Goal: Transaction & Acquisition: Purchase product/service

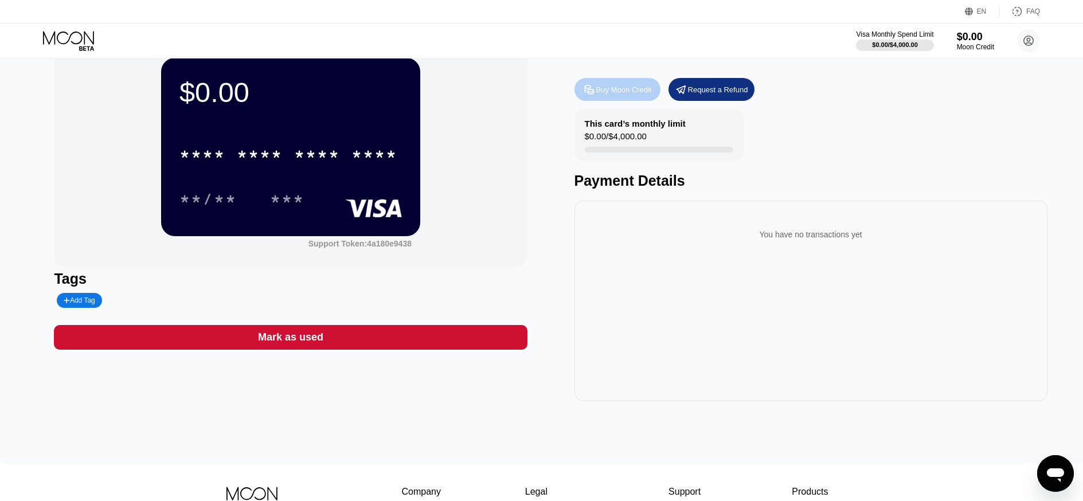
click at [614, 94] on div "Buy Moon Credit" at bounding box center [624, 90] width 56 height 10
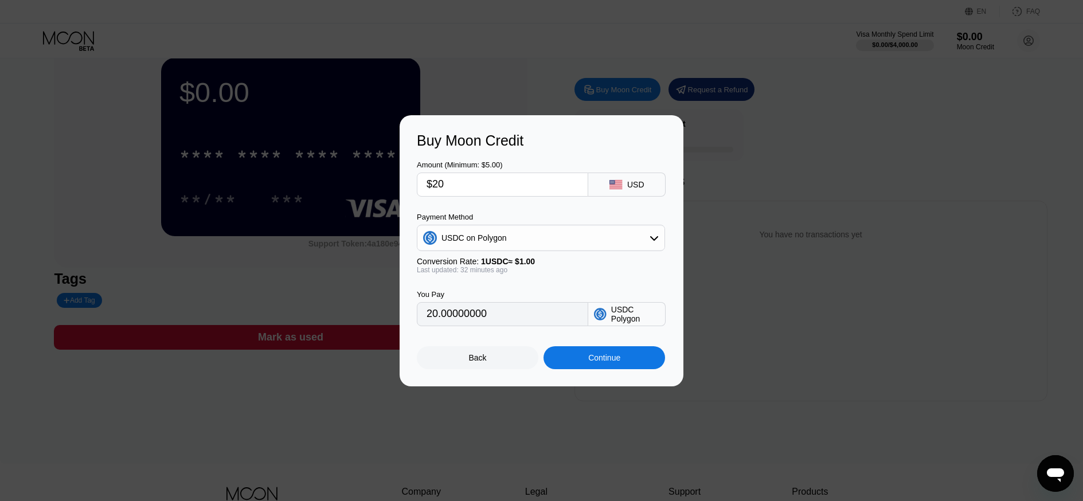
click at [593, 357] on div "Continue" at bounding box center [604, 357] width 32 height 9
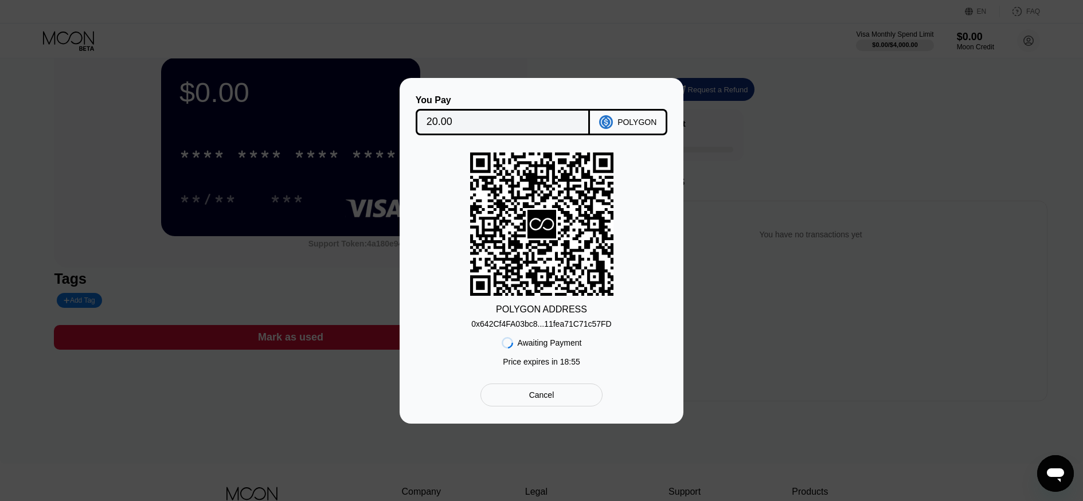
click at [548, 323] on div "0x642Cf4FA03bc8...11fea71C71c57FD" at bounding box center [541, 323] width 140 height 9
click at [573, 392] on div "Cancel" at bounding box center [541, 395] width 122 height 23
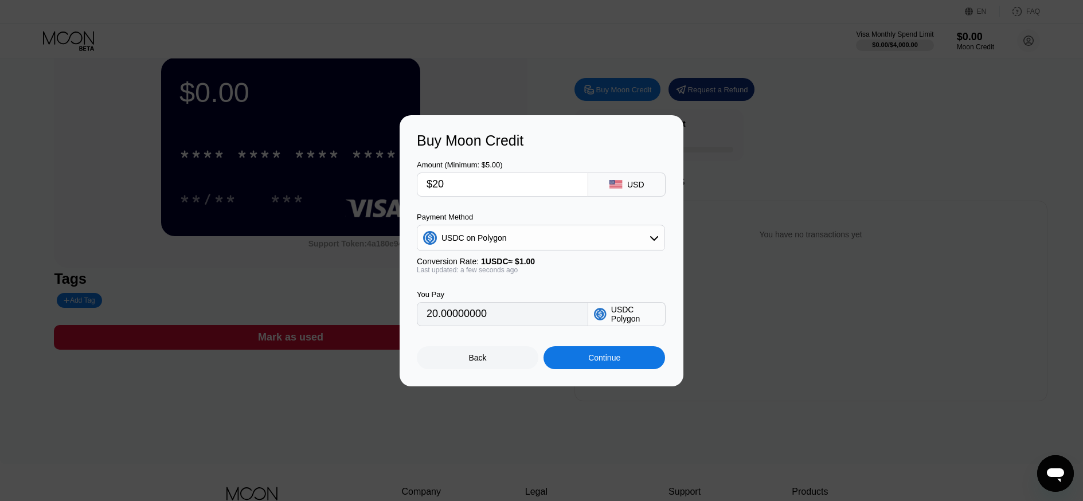
click at [607, 357] on div "Continue" at bounding box center [604, 357] width 32 height 9
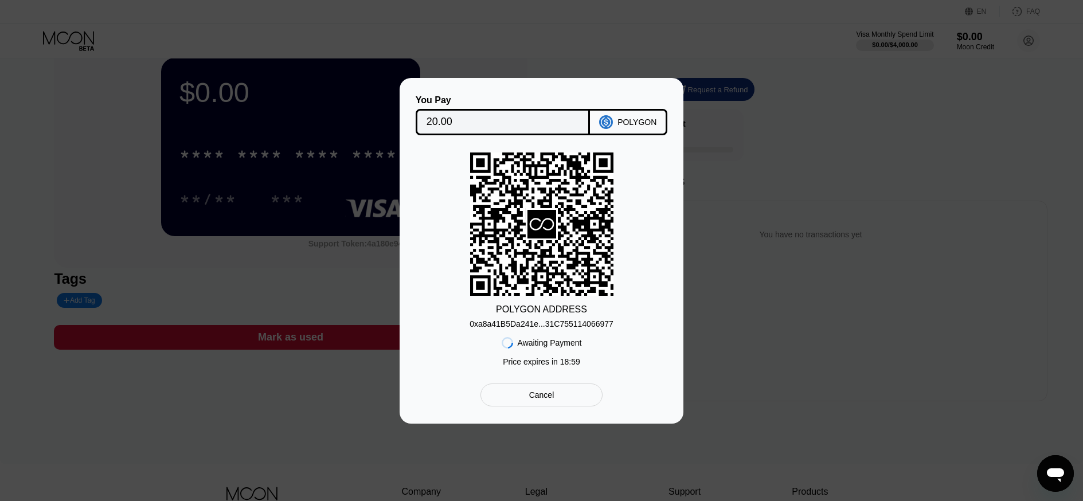
click at [579, 325] on div "0xa8a41B5Da241e...31C755114066977" at bounding box center [542, 323] width 144 height 9
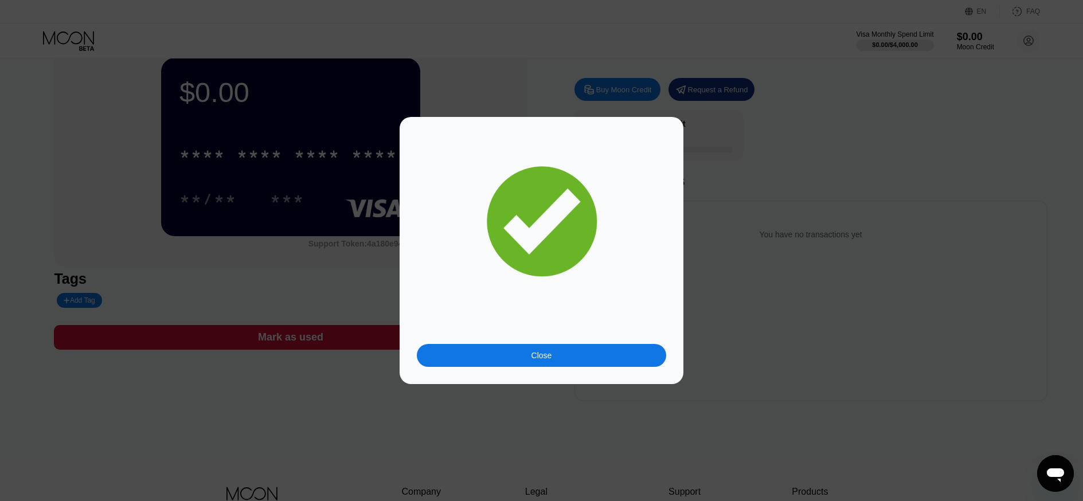
click at [579, 360] on div "Close" at bounding box center [541, 355] width 249 height 23
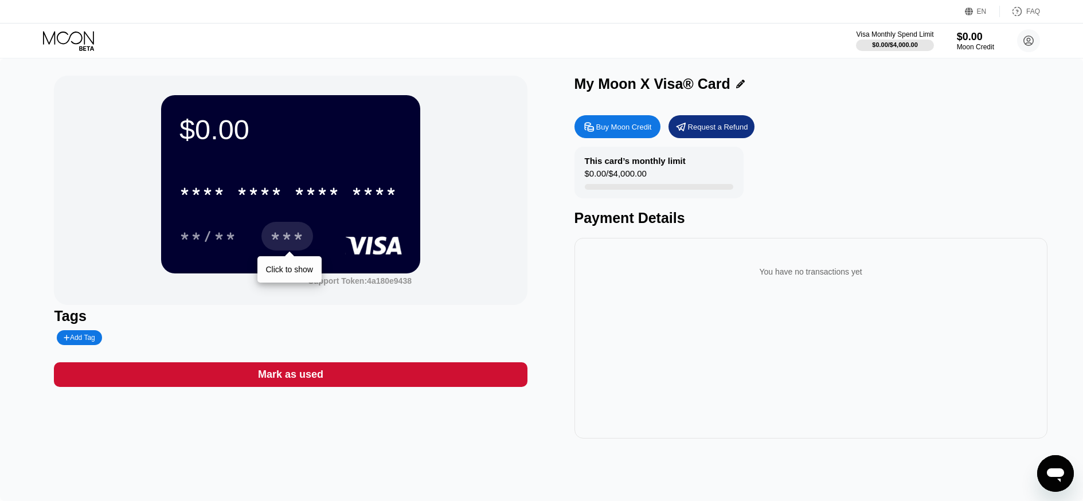
click at [288, 228] on div "***" at bounding box center [287, 236] width 52 height 29
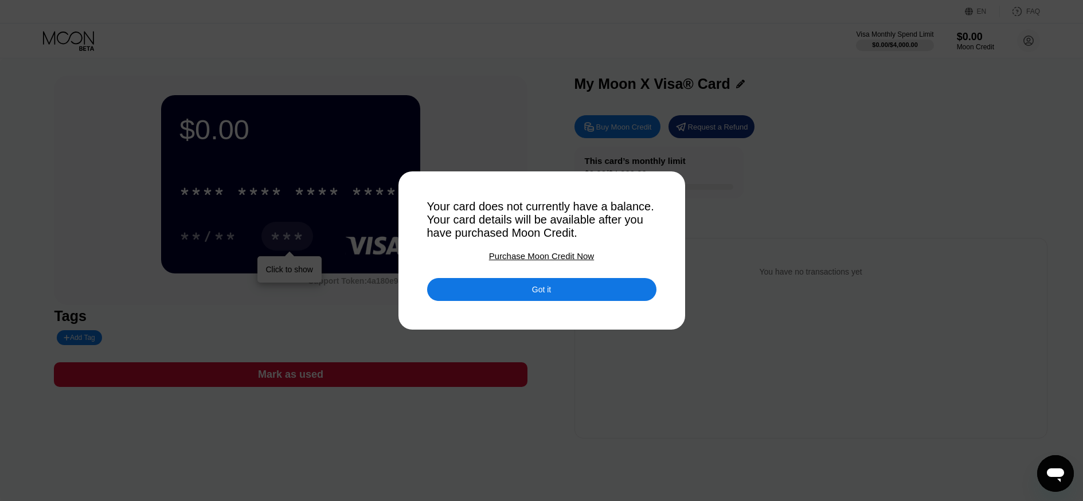
click at [533, 296] on div "Got it" at bounding box center [541, 289] width 229 height 23
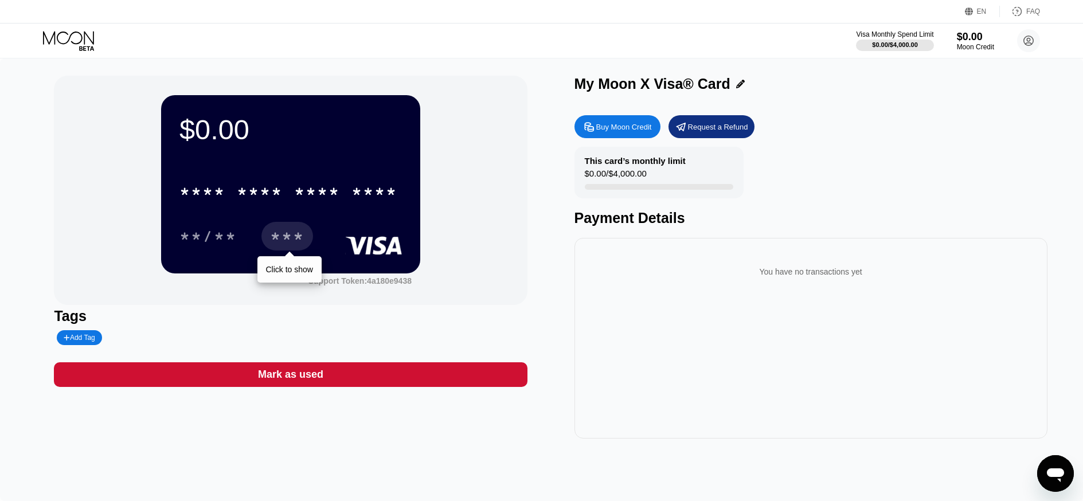
click at [541, 265] on div "$0.00 * * * * * * * * * * * * **** **/** *** Click to show Support Token: 4a180…" at bounding box center [541, 257] width 975 height 363
click at [529, 320] on div "$0.00 * * * * * * * * * * * * **** **/** *** Click to show Support Token: 4a180…" at bounding box center [541, 257] width 975 height 363
click at [1028, 39] on circle at bounding box center [1028, 40] width 23 height 23
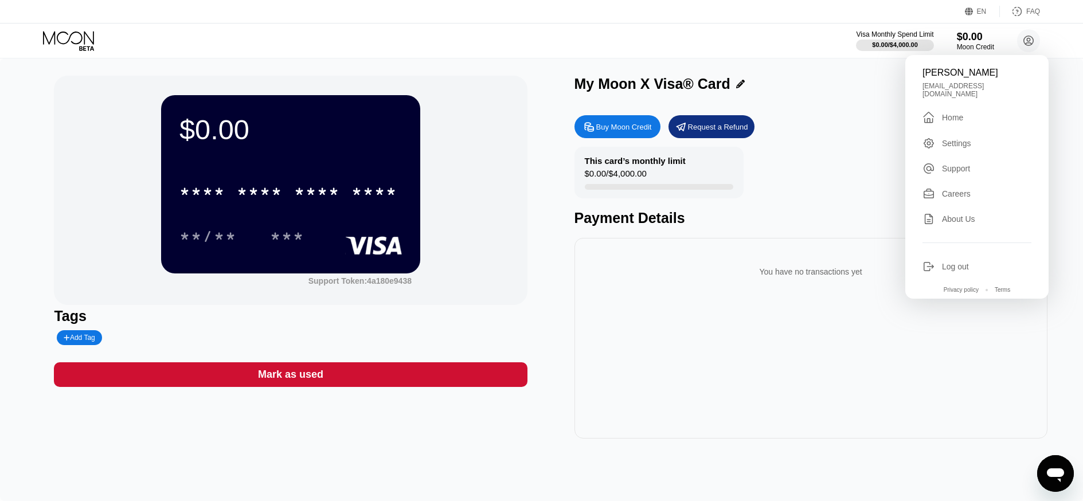
click at [858, 139] on div "Buy Moon Credit Request a Refund This card’s monthly limit $0.00 / $4,000.00 Pa…" at bounding box center [811, 274] width 473 height 329
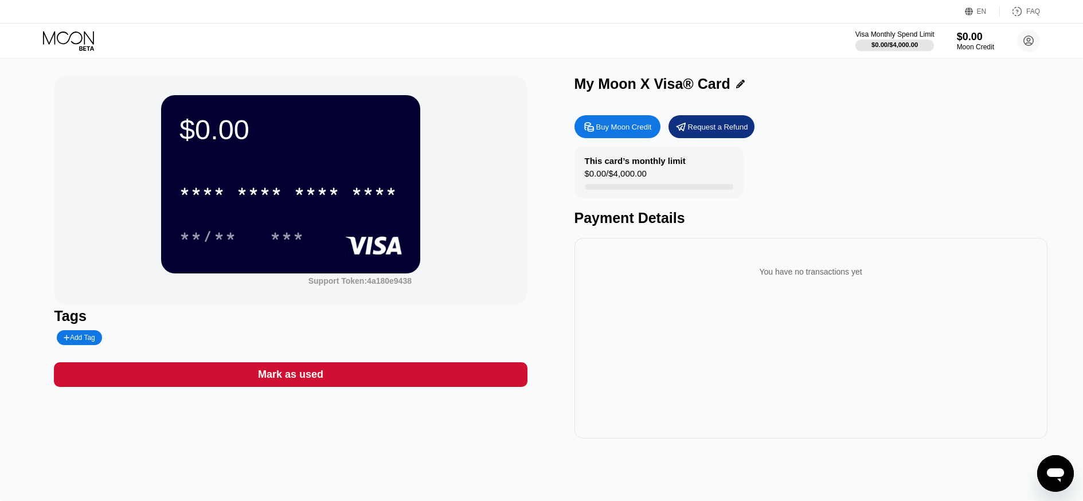
click at [888, 42] on div "$0.00 / $4,000.00" at bounding box center [895, 44] width 46 height 7
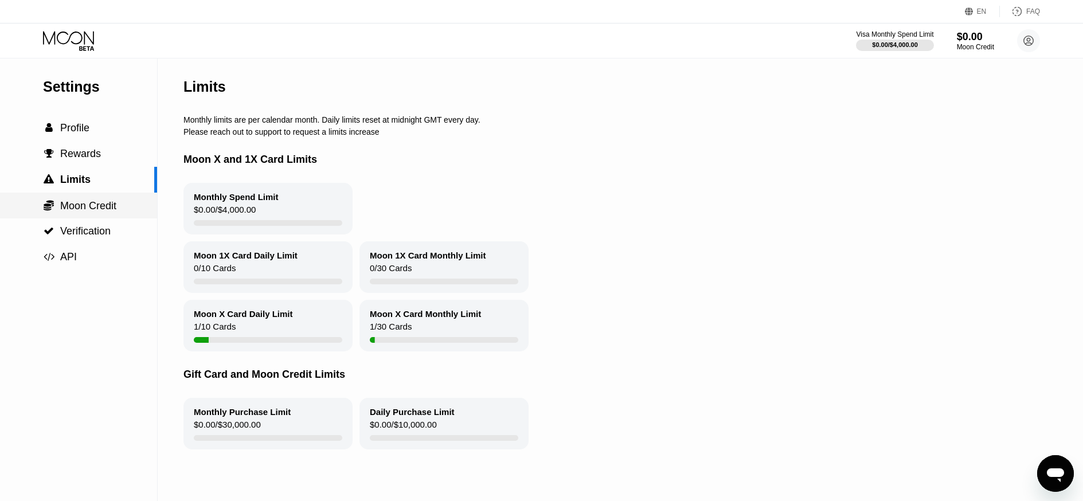
click at [107, 210] on span "Moon Credit" at bounding box center [88, 205] width 56 height 11
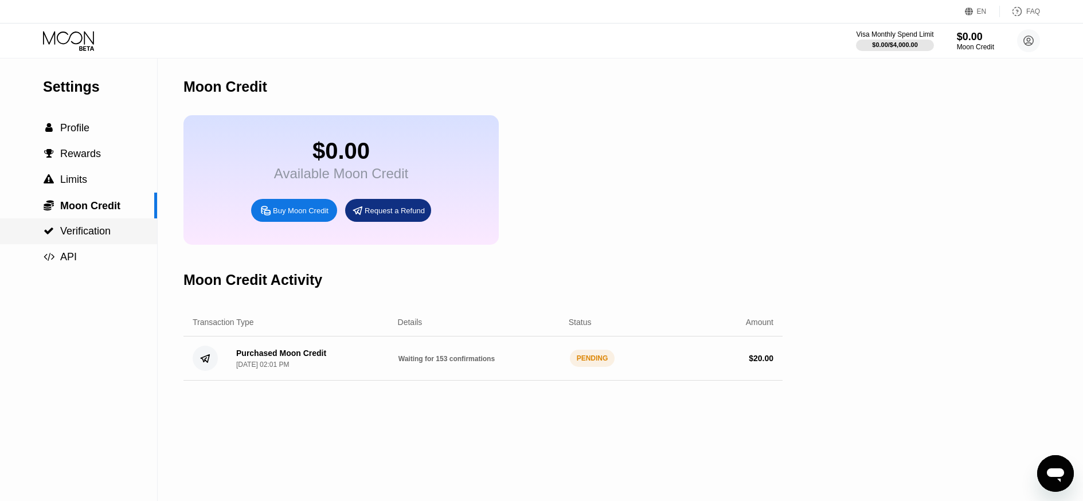
click at [111, 239] on div " Verification" at bounding box center [78, 231] width 157 height 26
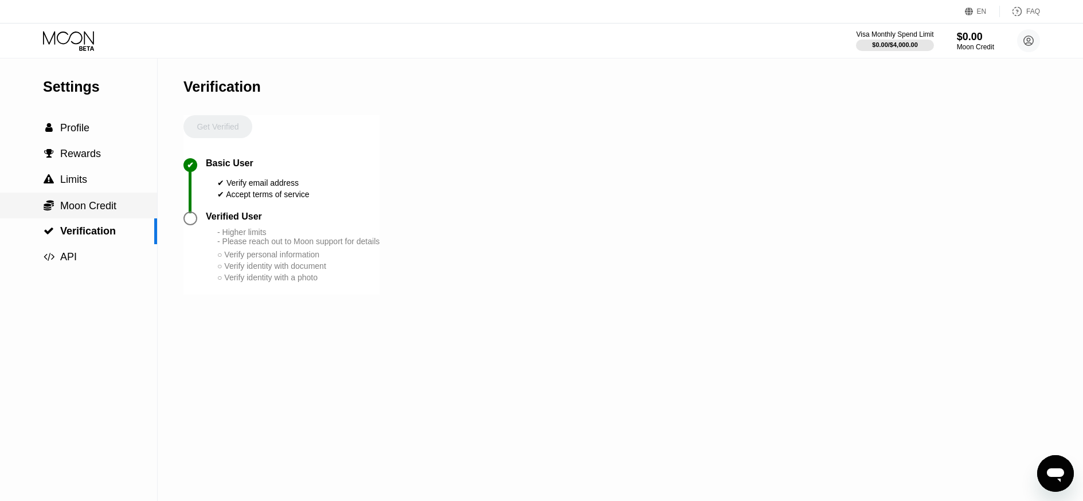
click at [104, 214] on div " Moon Credit" at bounding box center [78, 206] width 157 height 26
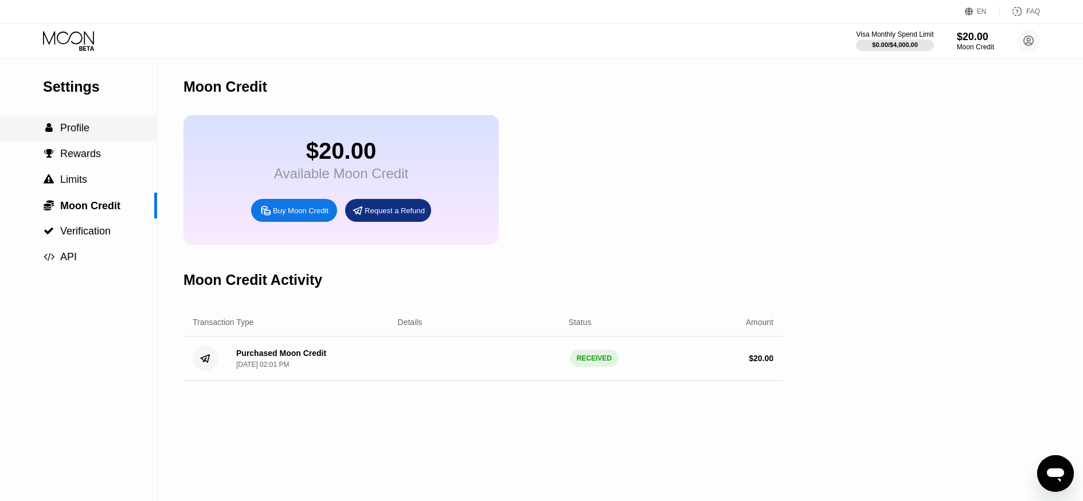
click at [85, 126] on span "Profile" at bounding box center [74, 127] width 29 height 11
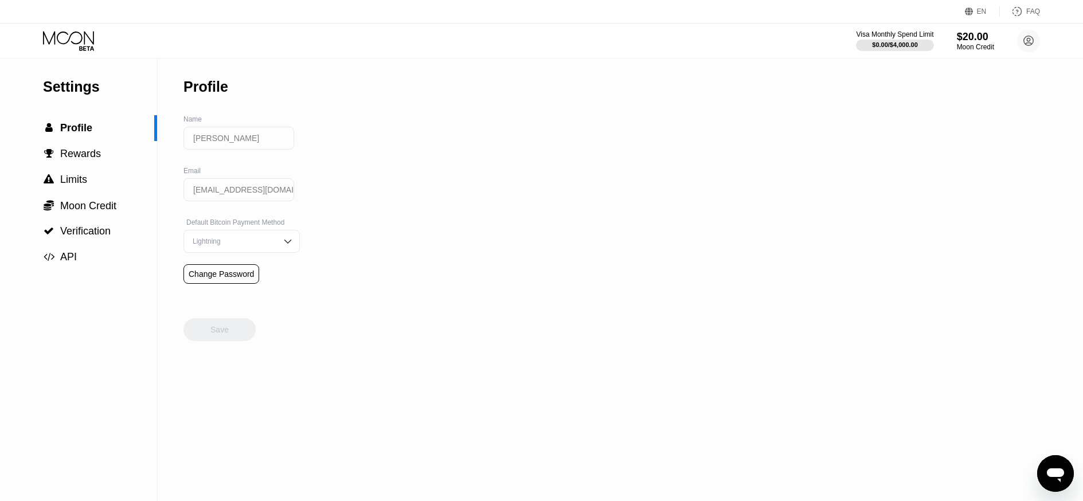
click at [85, 37] on icon at bounding box center [69, 41] width 53 height 20
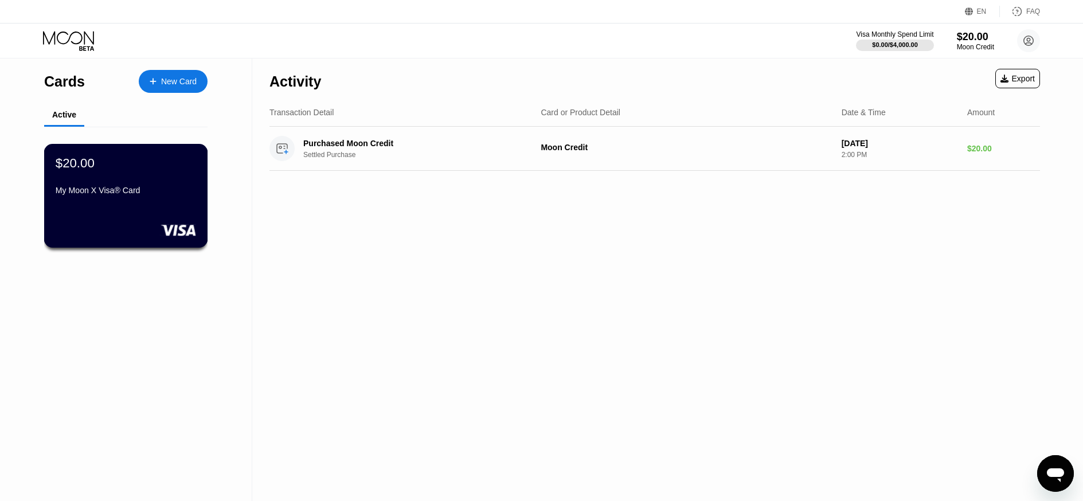
click at [176, 189] on div "My Moon X Visa® Card" at bounding box center [126, 190] width 140 height 9
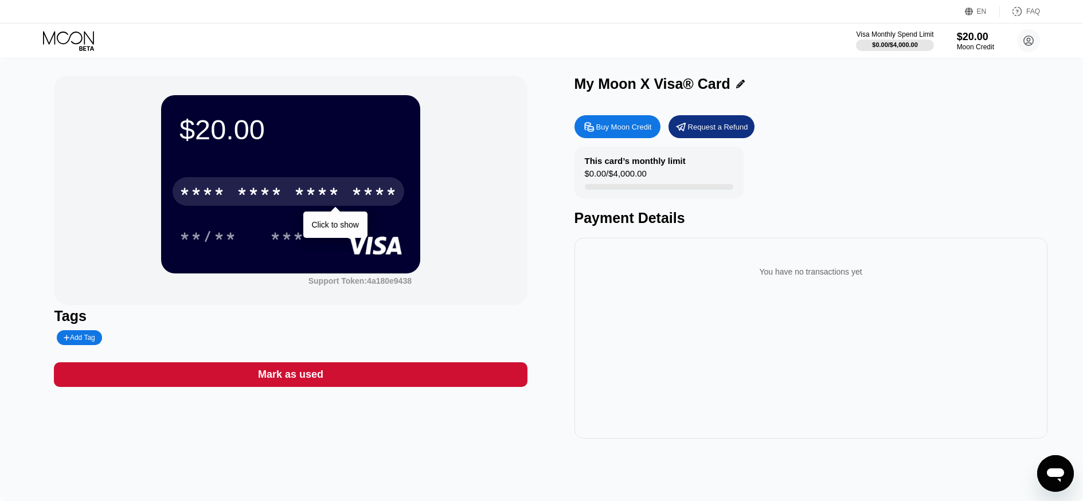
click at [308, 198] on div "* * * *" at bounding box center [317, 193] width 46 height 18
click at [342, 197] on div "* * * * * * * * * * * * 3780" at bounding box center [289, 191] width 232 height 29
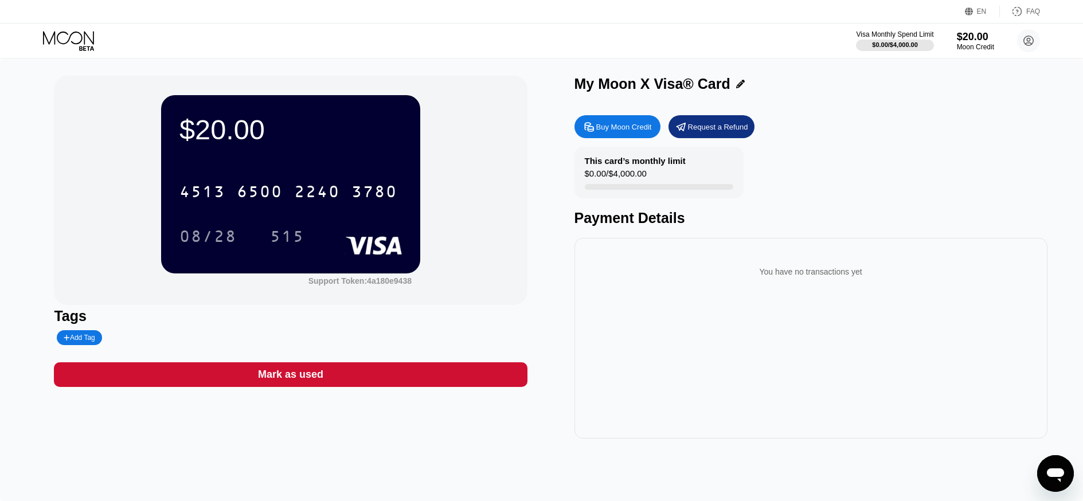
click at [252, 132] on div "$20.00" at bounding box center [290, 130] width 222 height 32
click at [316, 139] on div "$20.00" at bounding box center [290, 130] width 222 height 32
click at [1026, 39] on circle at bounding box center [1028, 40] width 23 height 23
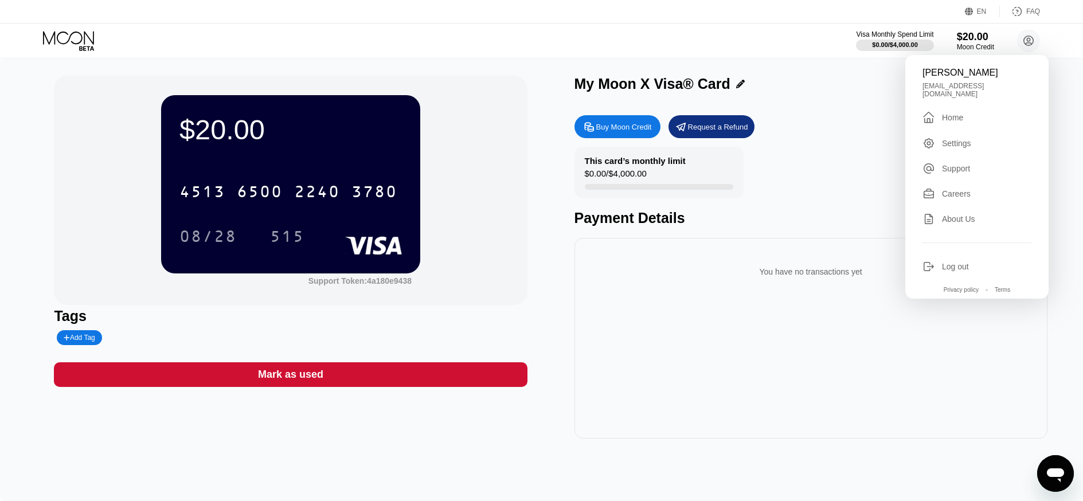
click at [955, 113] on div "Home" at bounding box center [952, 117] width 21 height 9
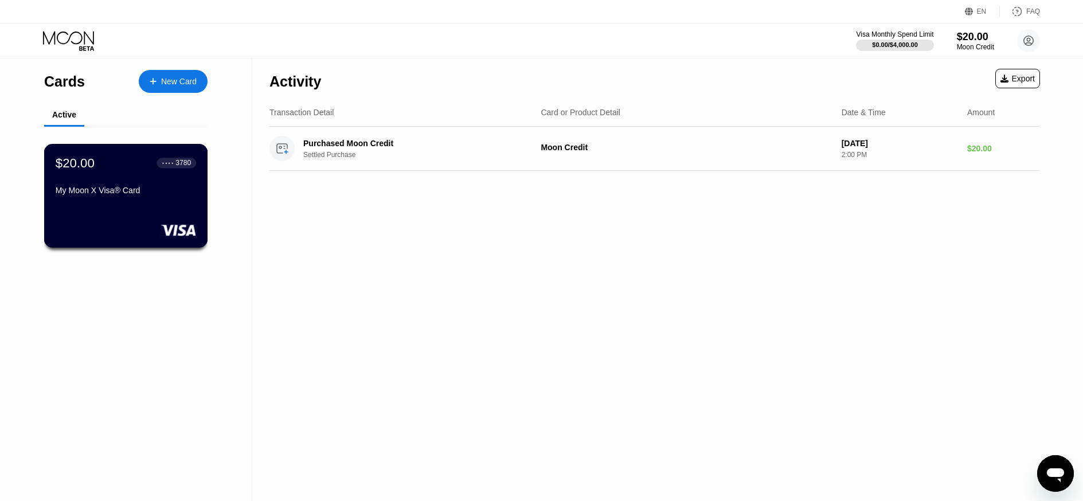
click at [178, 179] on div "$20.00 ● ● ● ● 3780 My Moon X Visa® Card" at bounding box center [126, 177] width 140 height 44
click at [555, 156] on div "Purchased Moon Credit Settled Purchase Moon Credit Sep 21, 2025 2:00 PM $20.00" at bounding box center [654, 149] width 771 height 44
click at [150, 81] on icon at bounding box center [153, 81] width 6 height 6
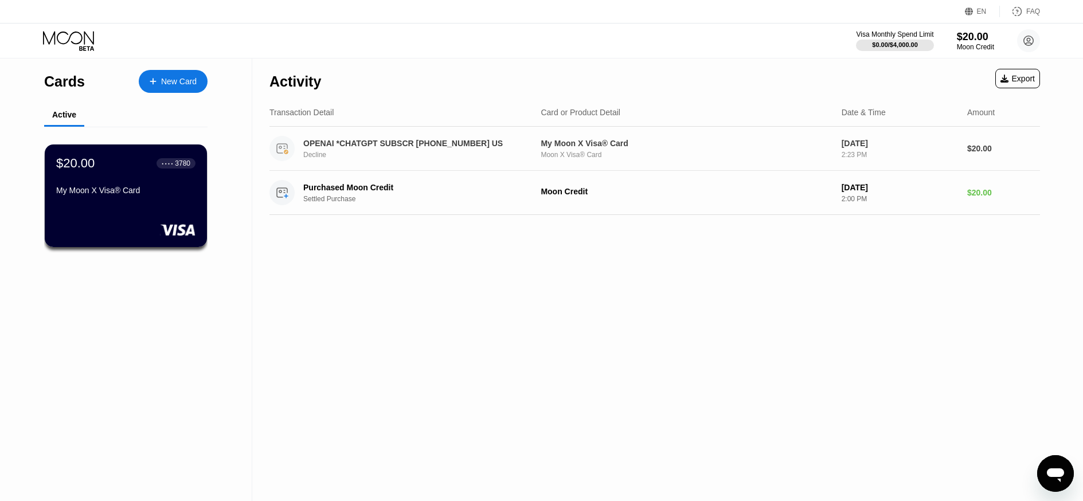
click at [304, 158] on div "Decline" at bounding box center [421, 155] width 236 height 8
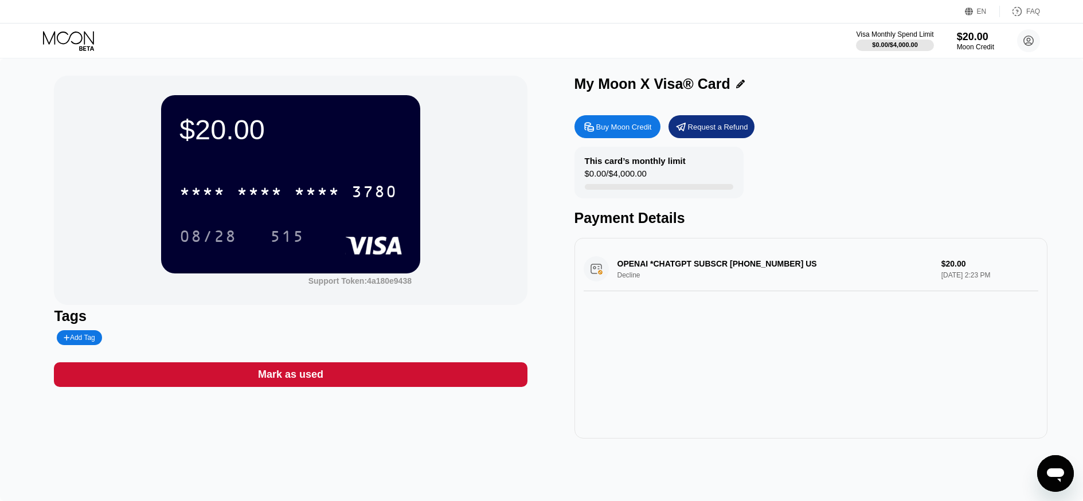
click at [610, 271] on div "OPENAI *CHATGPT SUBSCR +14158799686 US Decline $20.00 Sep 21, 2025 2:23 PM" at bounding box center [811, 269] width 455 height 44
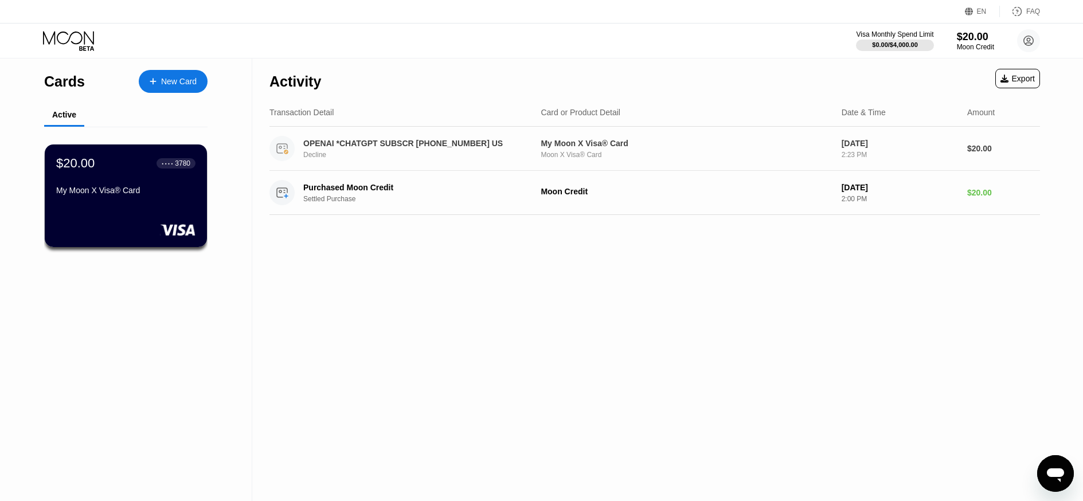
click at [387, 141] on div "OPENAI *CHATGPT SUBSCR [PHONE_NUMBER] US" at bounding box center [413, 143] width 220 height 9
click at [176, 201] on div "$20.00 ● ● ● ● 3780 My Moon X Visa® Card" at bounding box center [126, 196] width 164 height 104
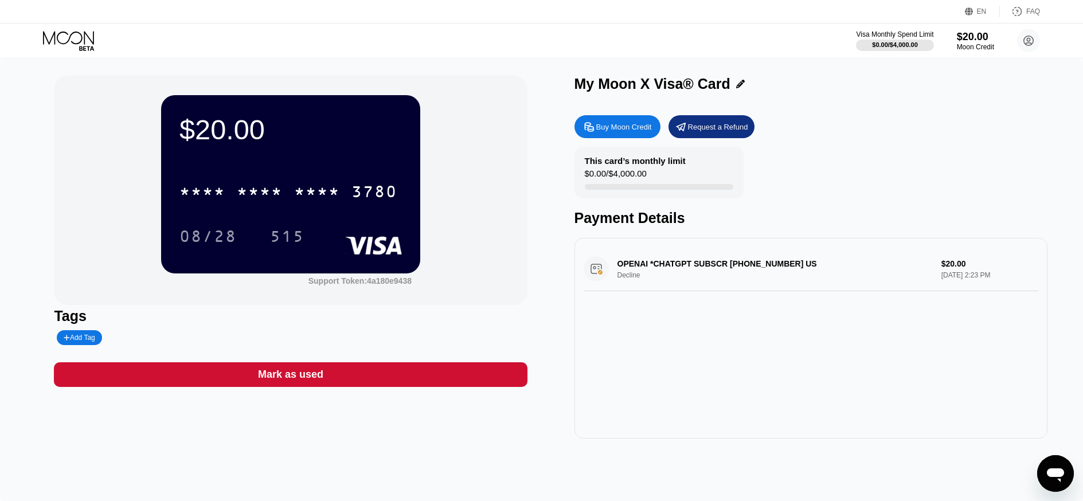
click at [624, 124] on div "Buy Moon Credit" at bounding box center [624, 127] width 56 height 10
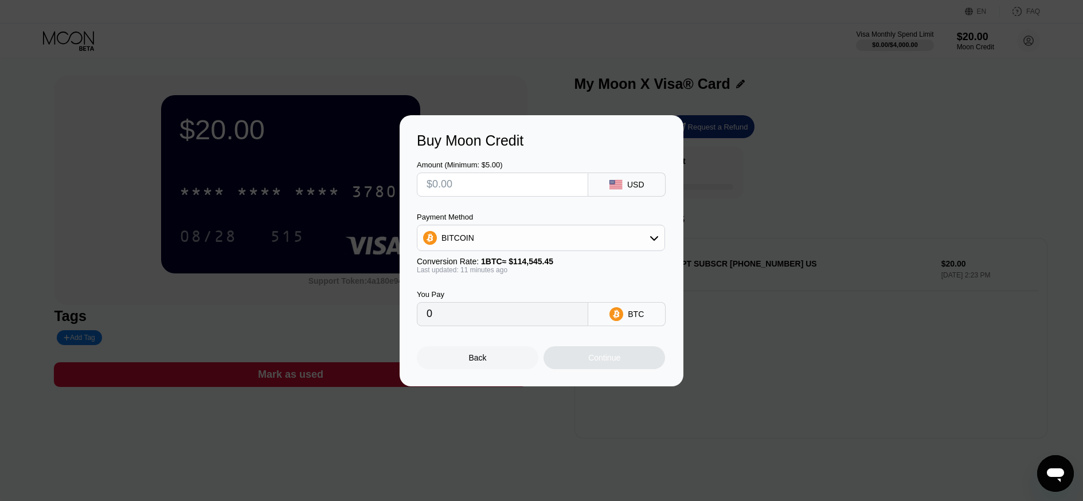
click at [483, 186] on input "text" at bounding box center [503, 184] width 152 height 23
type input "$1"
type input "0.00000873"
type input "$13"
type input "0.00011349"
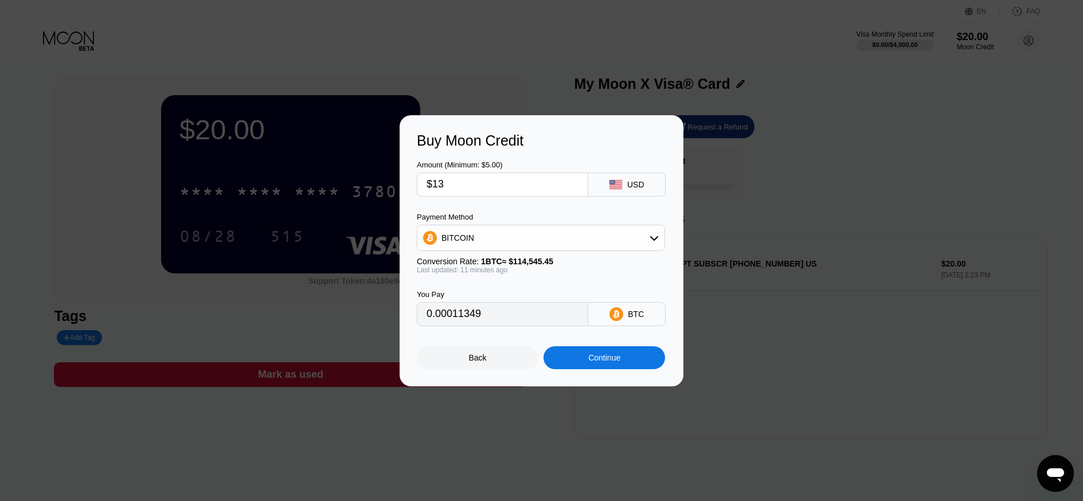
type input "$13"
click at [637, 242] on div "BITCOIN" at bounding box center [540, 237] width 247 height 23
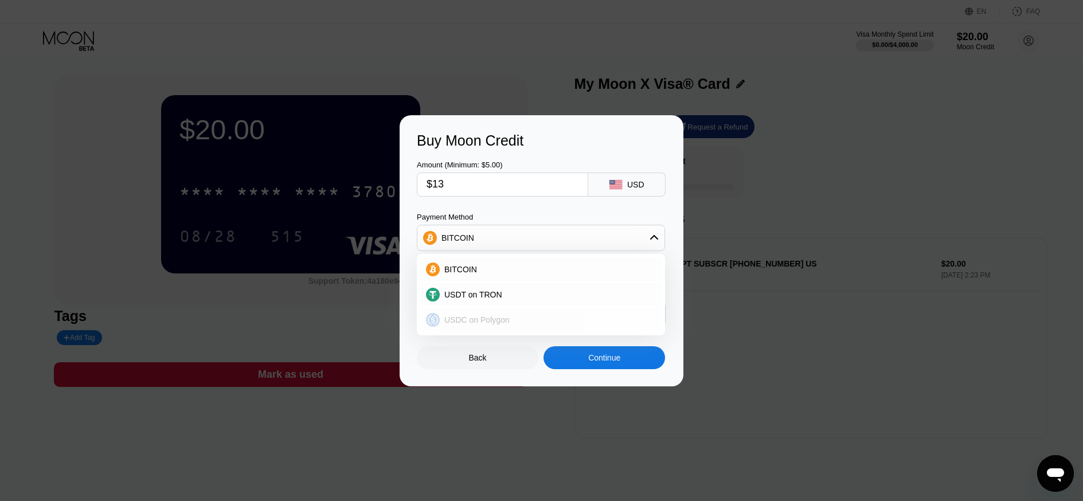
click at [517, 316] on div "USDC on Polygon" at bounding box center [548, 319] width 216 height 9
type input "13.00000000"
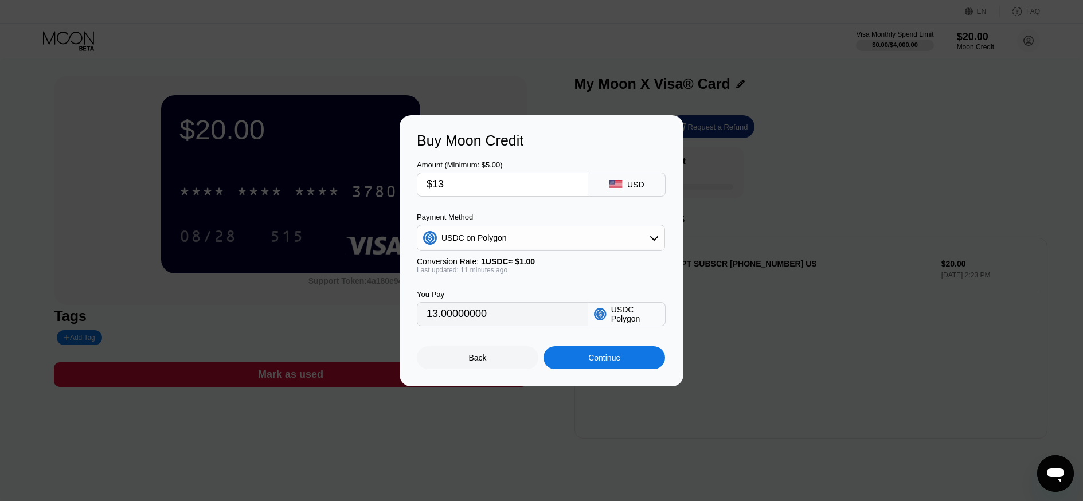
click at [611, 354] on div "Continue" at bounding box center [604, 357] width 32 height 9
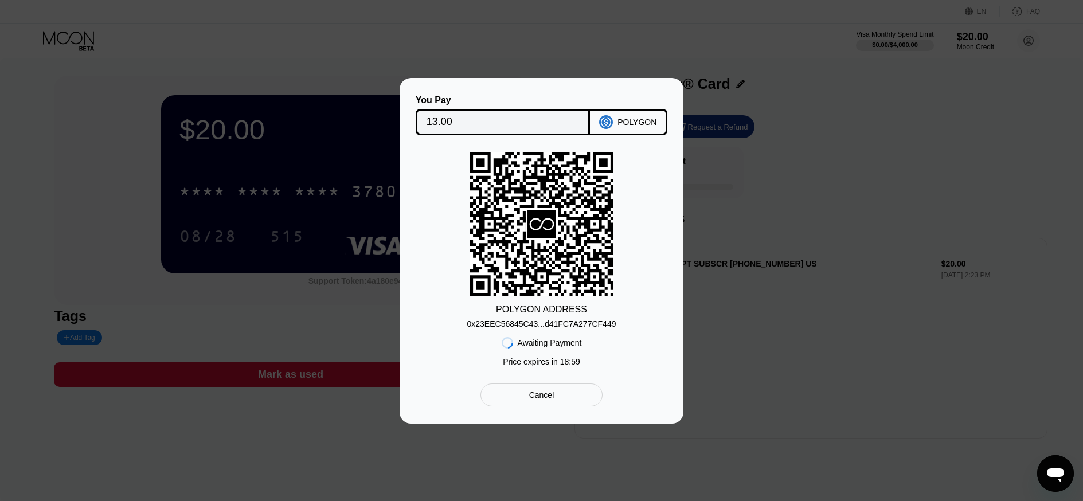
click at [592, 321] on div "0x23EEC56845C43...d41FC7A277CF449" at bounding box center [541, 323] width 149 height 9
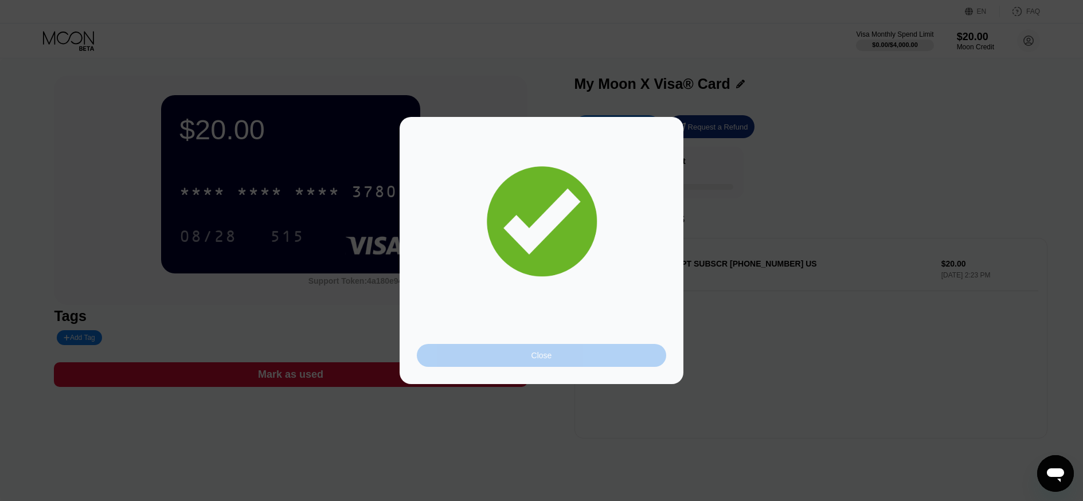
click at [603, 360] on div "Close" at bounding box center [541, 355] width 249 height 23
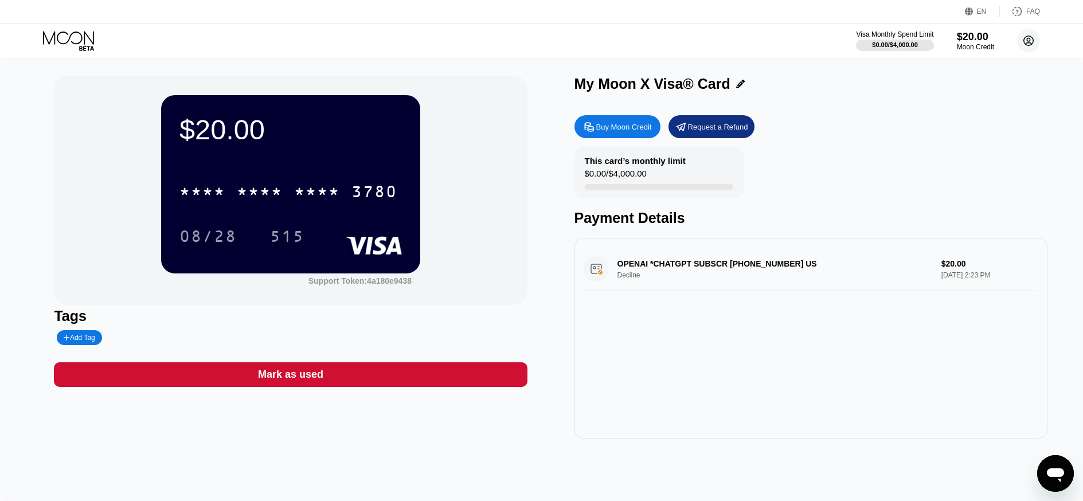
click at [1030, 41] on icon at bounding box center [1029, 41] width 6 height 6
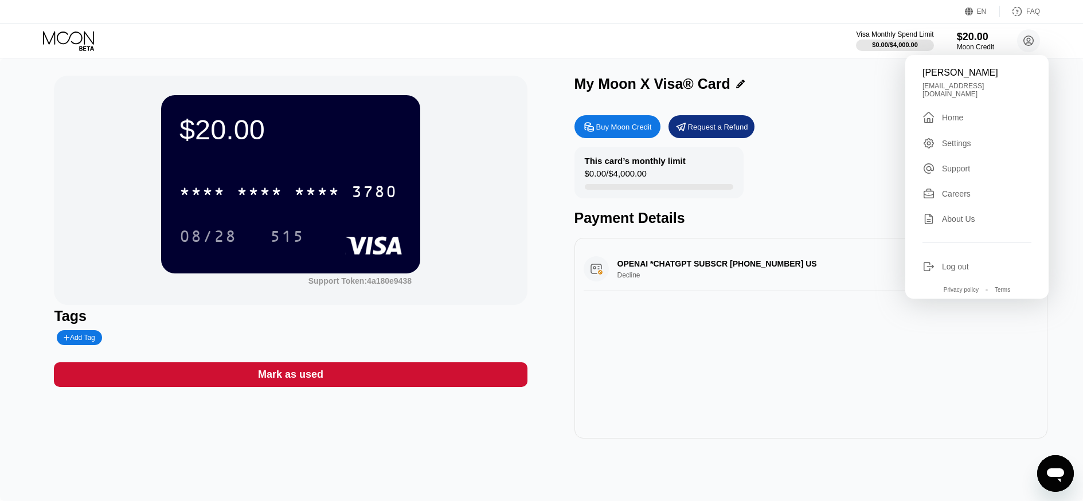
click at [959, 113] on div "Home" at bounding box center [952, 117] width 21 height 9
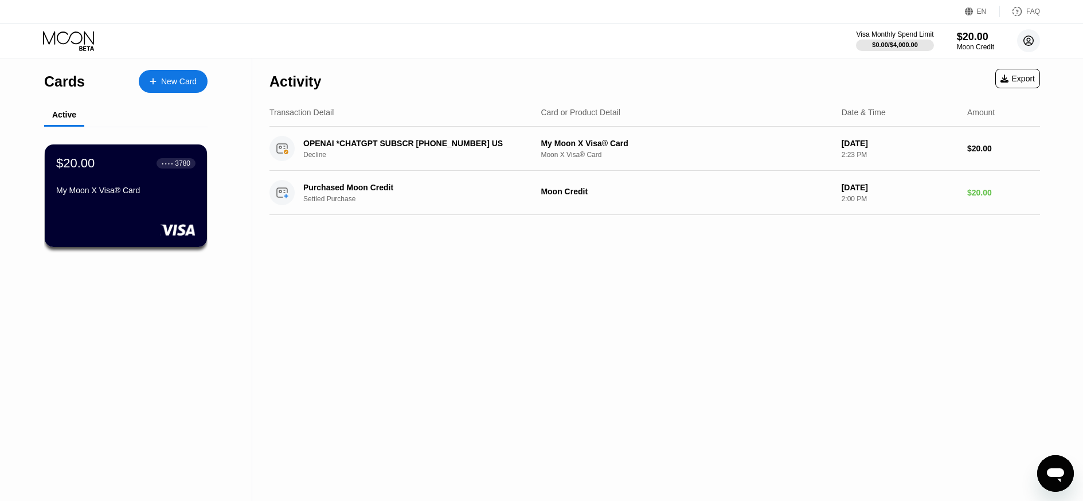
click at [1025, 41] on circle at bounding box center [1028, 40] width 23 height 23
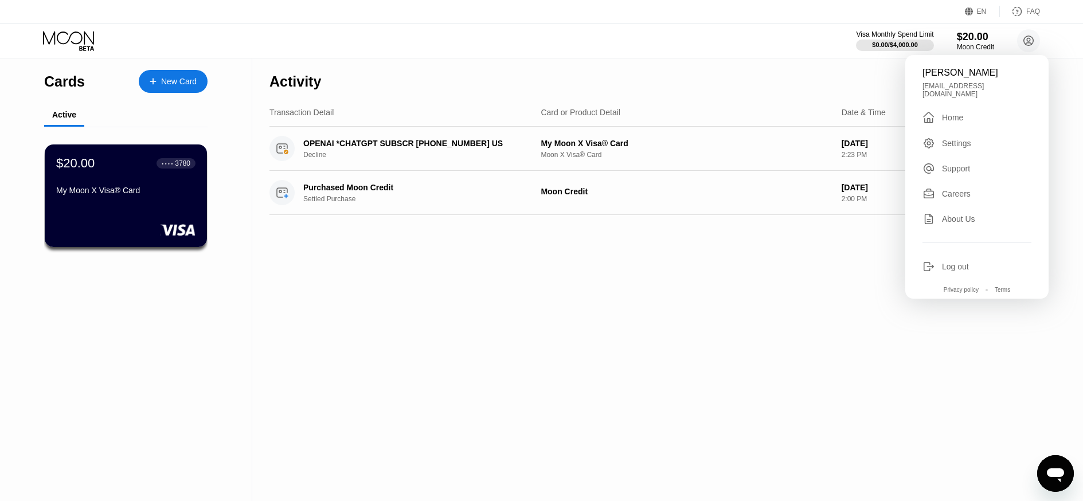
click at [725, 296] on div "Activity Export Transaction Detail Card or Product Detail Date & Time Amount OP…" at bounding box center [654, 279] width 805 height 443
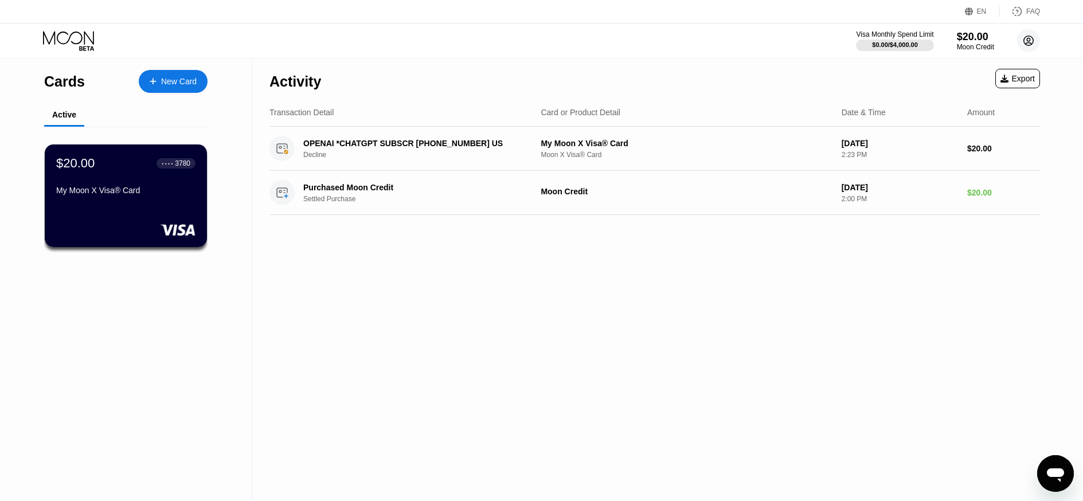
click at [1032, 36] on circle at bounding box center [1028, 40] width 23 height 23
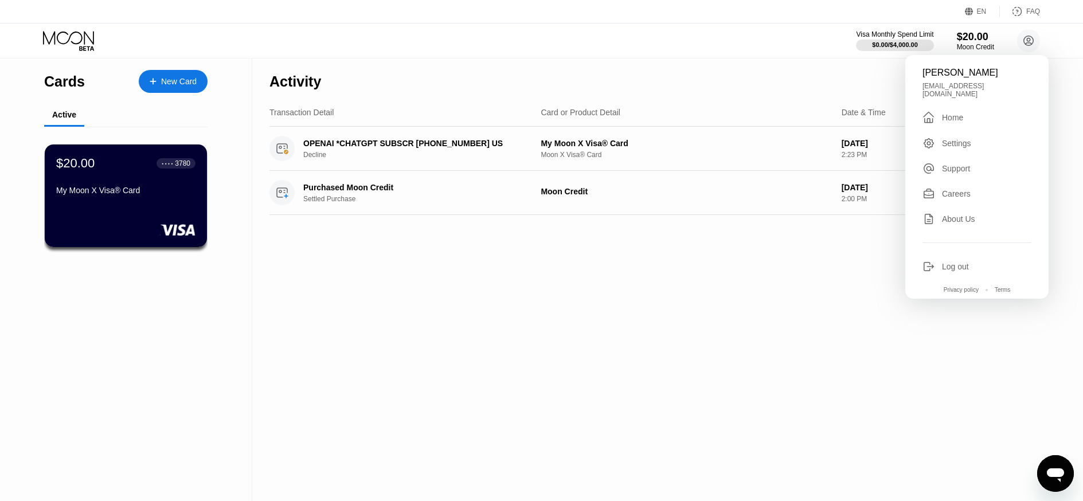
click at [944, 115] on div "Home" at bounding box center [952, 117] width 21 height 9
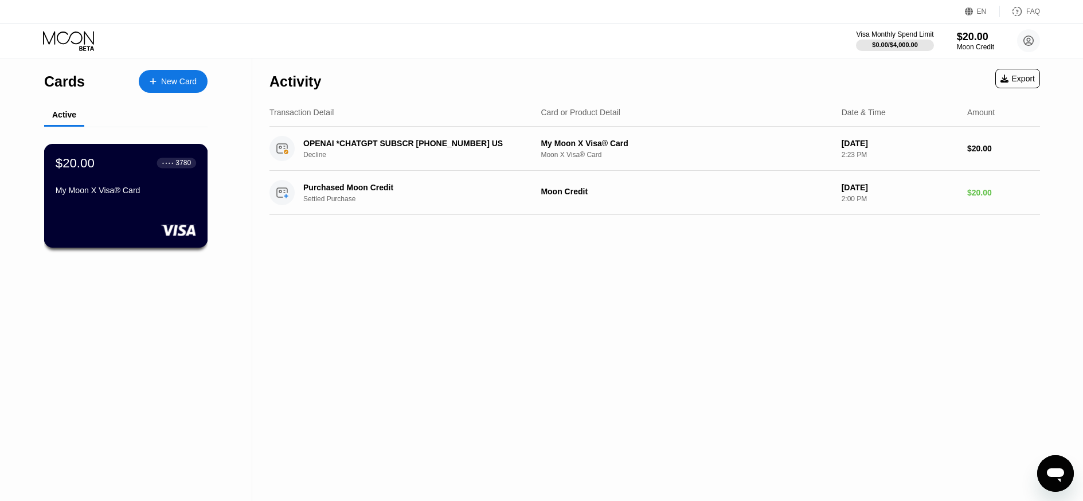
click at [168, 185] on div "$20.00 ● ● ● ● 3780 My Moon X Visa® Card" at bounding box center [126, 177] width 140 height 44
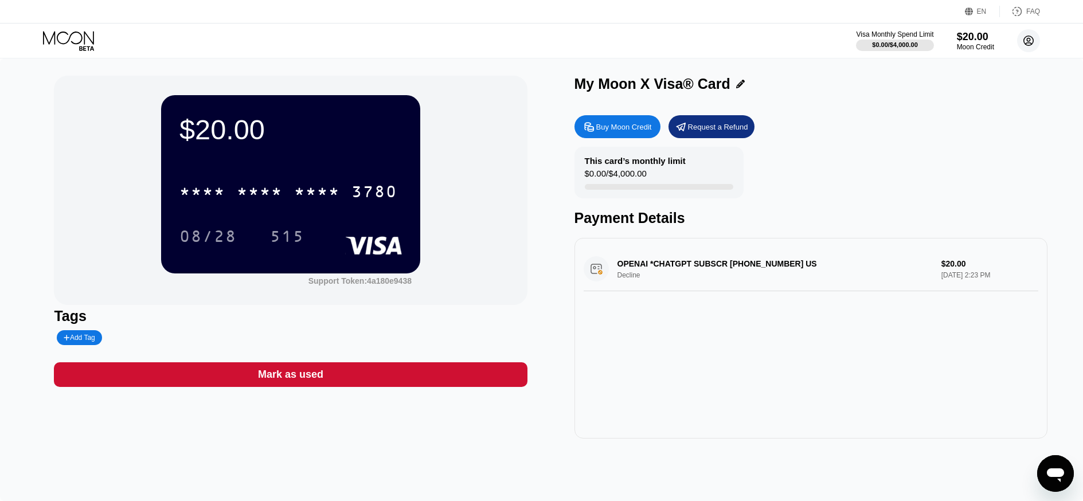
click at [1033, 40] on icon at bounding box center [1029, 41] width 10 height 10
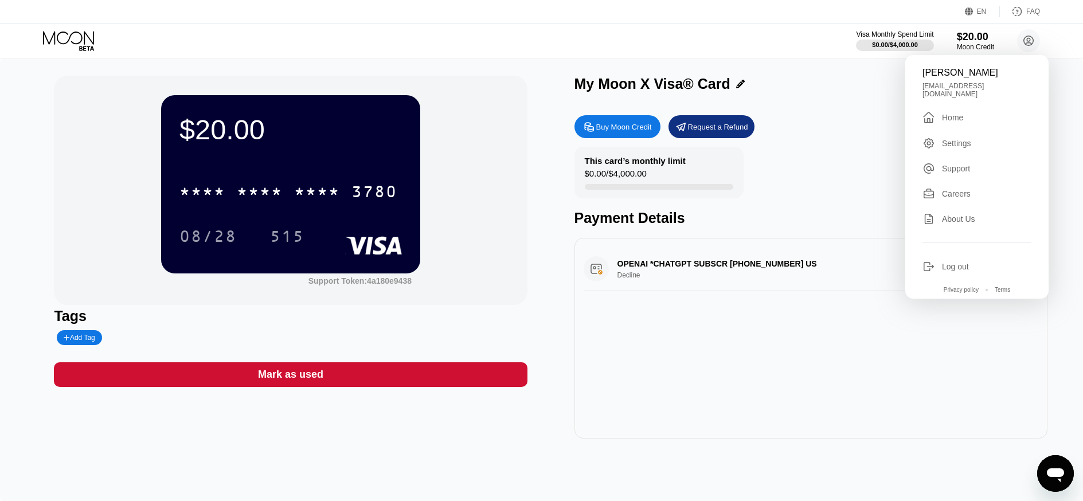
click at [958, 118] on div "Sina Sepehr sina.sepehrazar@gmail.com  Home Settings Support Careers About Us …" at bounding box center [976, 177] width 143 height 244
click at [955, 113] on div "Home" at bounding box center [952, 117] width 21 height 9
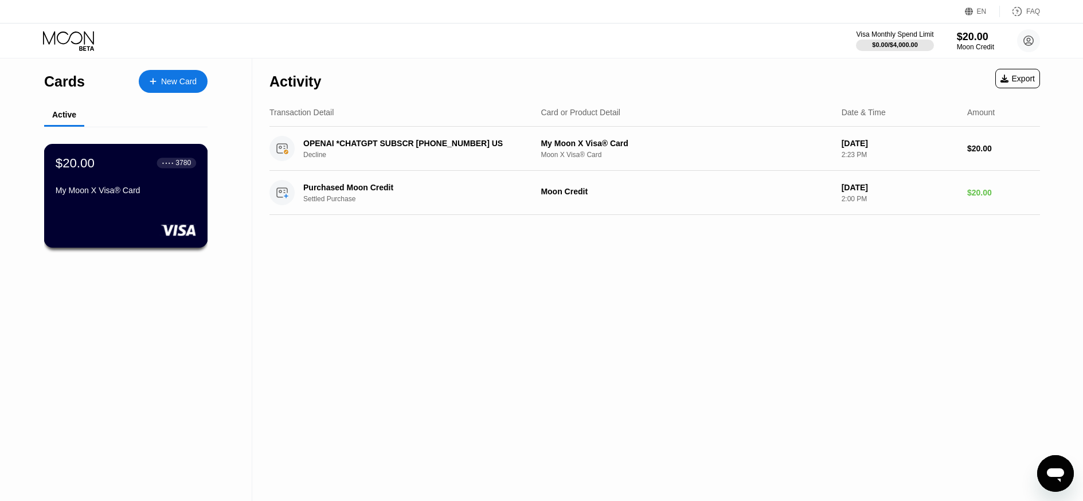
click at [136, 179] on div "$20.00 ● ● ● ● 3780 My Moon X Visa® Card" at bounding box center [126, 177] width 140 height 44
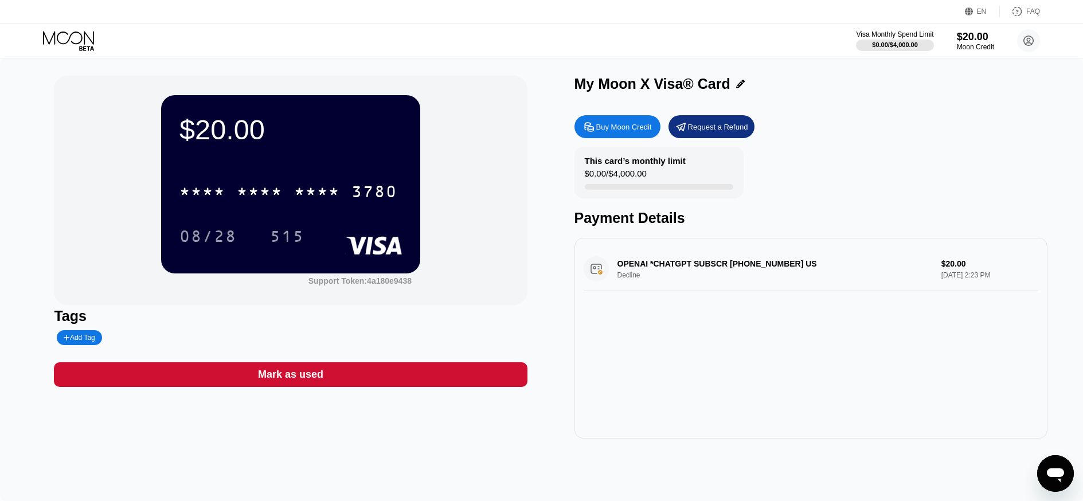
click at [613, 122] on div "Buy Moon Credit" at bounding box center [624, 127] width 56 height 10
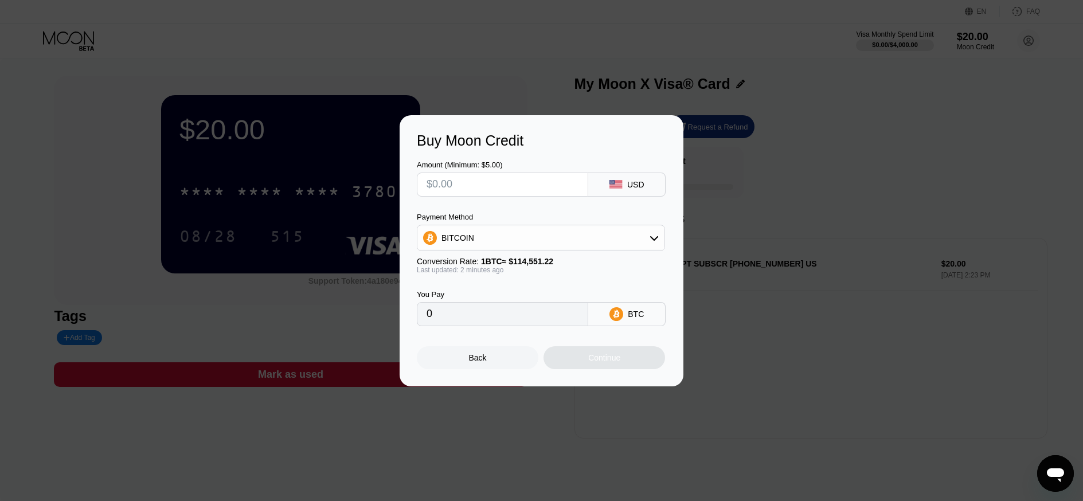
click at [791, 195] on div "Buy Moon Credit Amount (Minimum: $5.00) USD Payment Method BITCOIN Conversion R…" at bounding box center [541, 250] width 1083 height 271
click at [490, 353] on div "Back" at bounding box center [478, 357] width 122 height 23
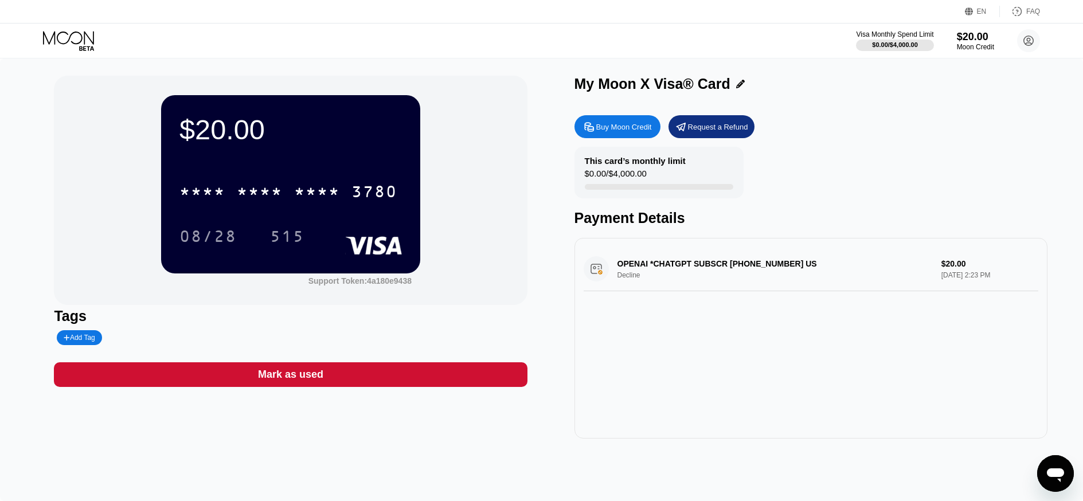
click at [68, 41] on icon at bounding box center [69, 41] width 53 height 20
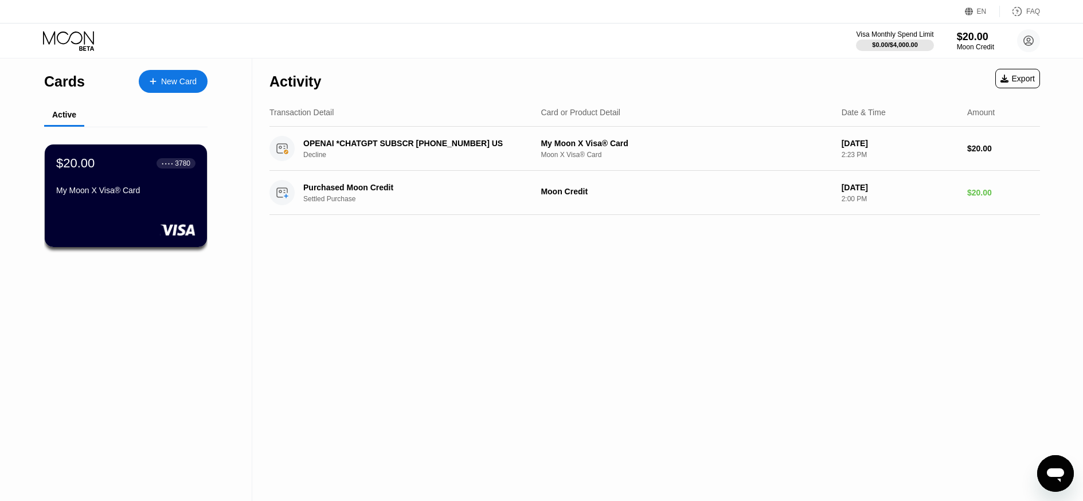
click at [68, 41] on icon at bounding box center [69, 41] width 53 height 20
click at [1022, 43] on circle at bounding box center [1028, 40] width 23 height 23
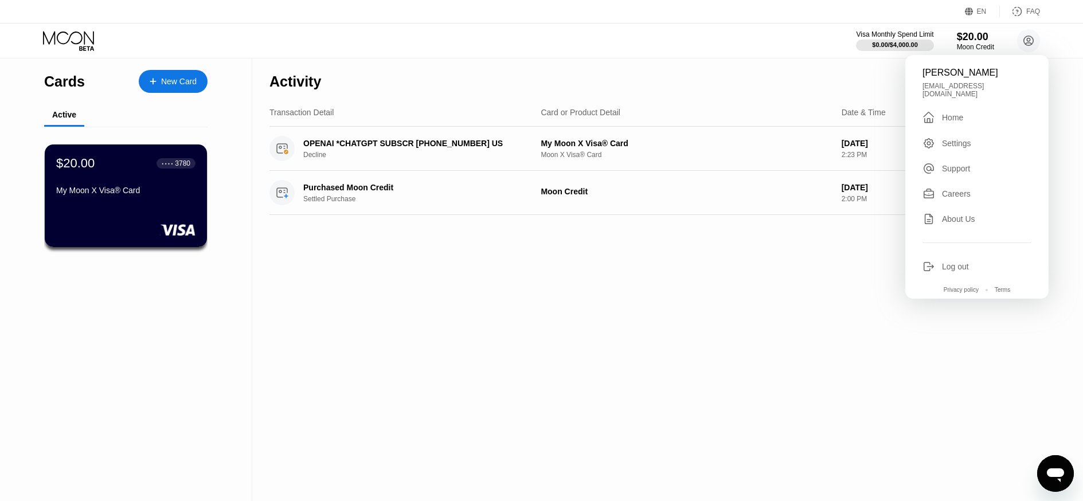
click at [970, 140] on div "Settings" at bounding box center [956, 143] width 29 height 9
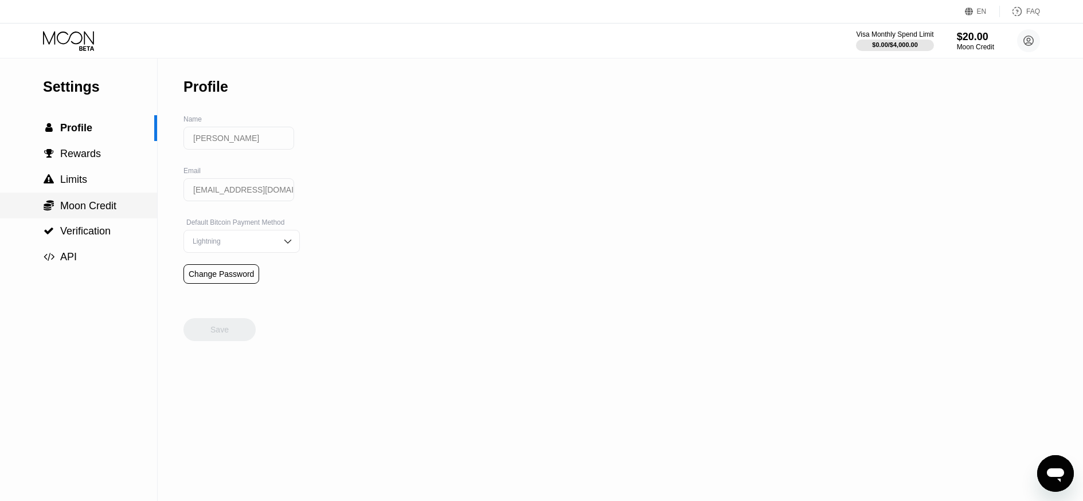
click at [39, 211] on div " Moon Credit" at bounding box center [78, 206] width 157 height 13
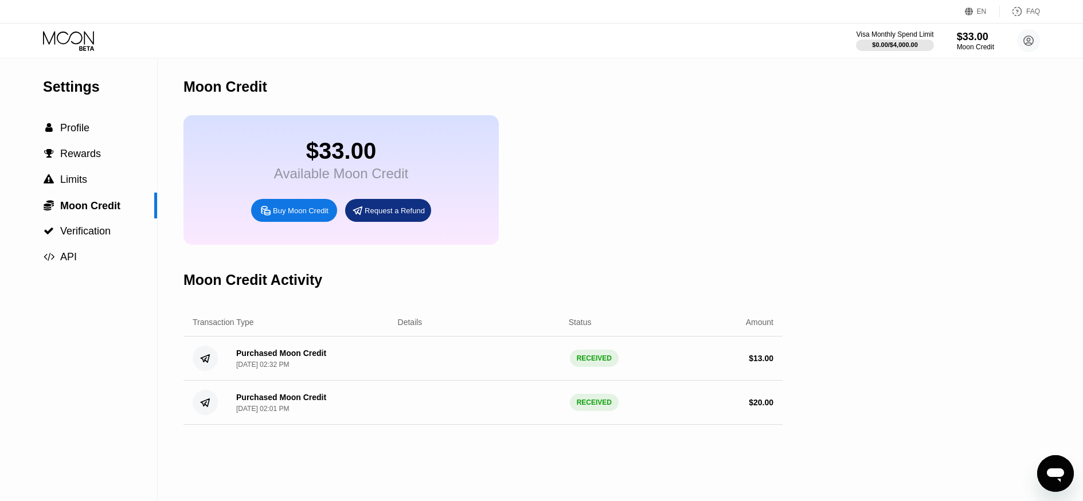
click at [80, 50] on div "Visa Monthly Spend Limit $0.00 / $4,000.00 $33.00 Moon Credit [PERSON_NAME] [EM…" at bounding box center [541, 41] width 1083 height 34
click at [80, 45] on icon at bounding box center [69, 41] width 53 height 20
